Goal: Task Accomplishment & Management: Use online tool/utility

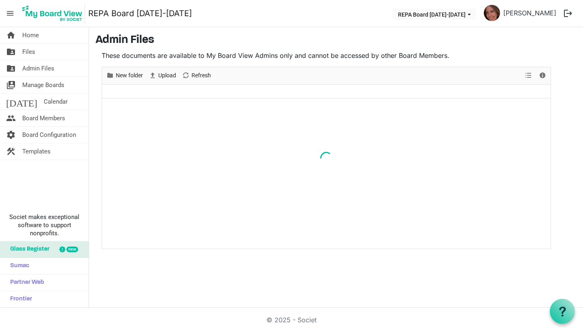
click at [46, 70] on span "Admin Files" at bounding box center [38, 68] width 32 height 16
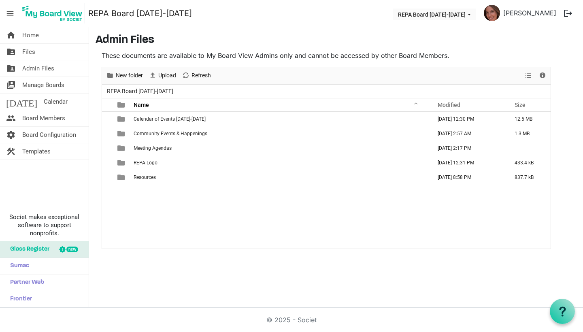
click at [147, 177] on span "Resources" at bounding box center [145, 178] width 22 height 6
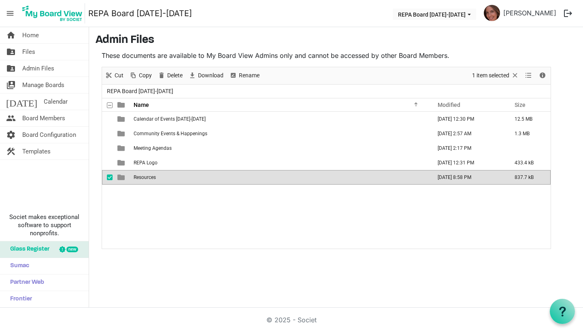
drag, startPoint x: 0, startPoint y: 0, endPoint x: 147, endPoint y: 177, distance: 230.2
click at [147, 177] on span "Resources" at bounding box center [145, 178] width 22 height 6
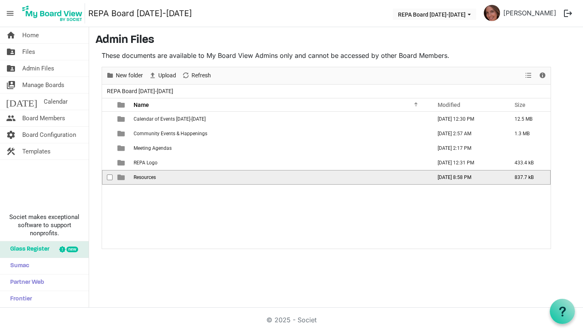
click at [147, 177] on span "Resources" at bounding box center [145, 178] width 22 height 6
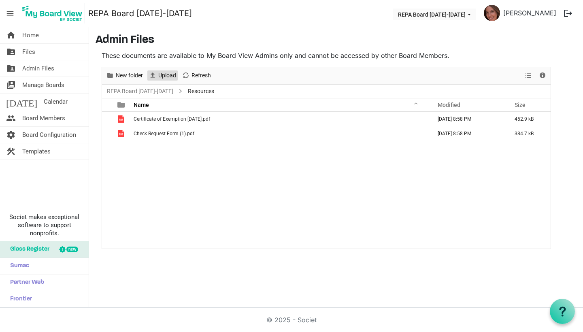
click at [164, 73] on span "Upload" at bounding box center [167, 75] width 19 height 10
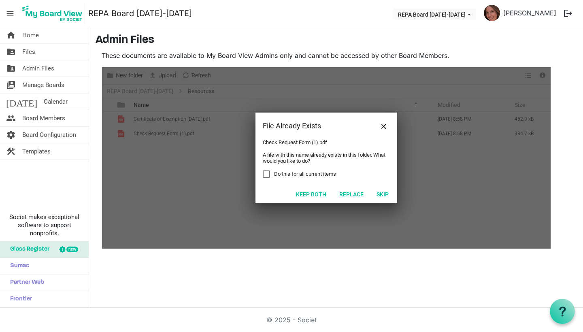
click at [348, 194] on button "Replace" at bounding box center [351, 193] width 35 height 11
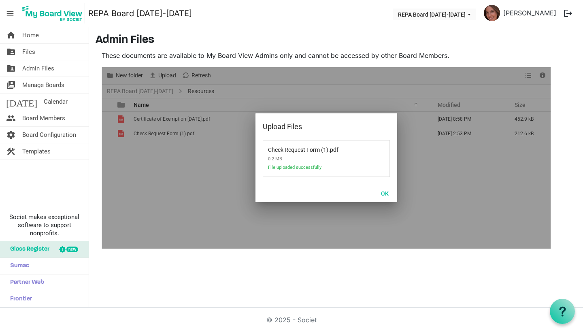
click at [384, 194] on button "OK" at bounding box center [385, 193] width 18 height 11
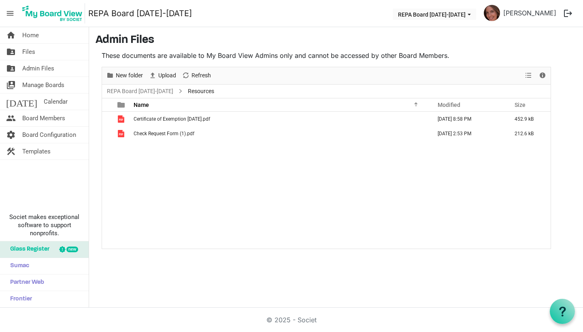
click at [41, 33] on link "home Home" at bounding box center [44, 35] width 89 height 16
